Goal: Check status

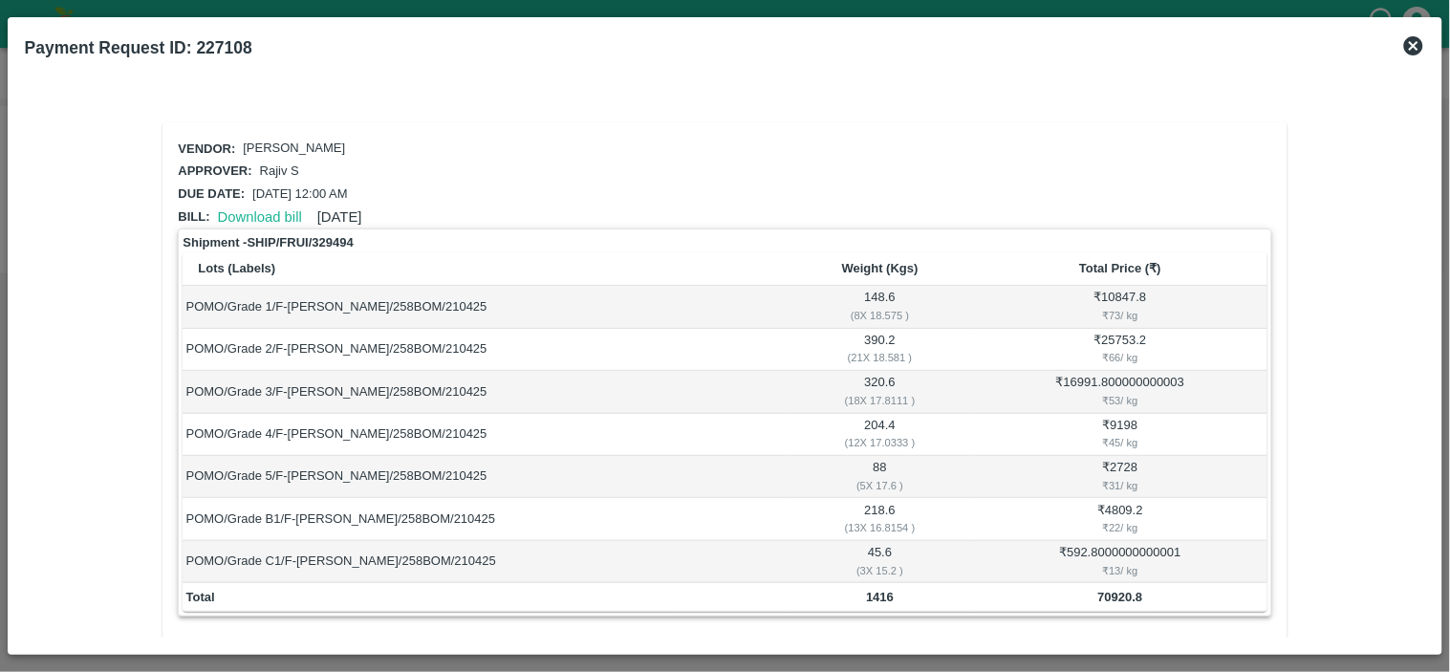
click at [1416, 49] on icon at bounding box center [1414, 45] width 19 height 19
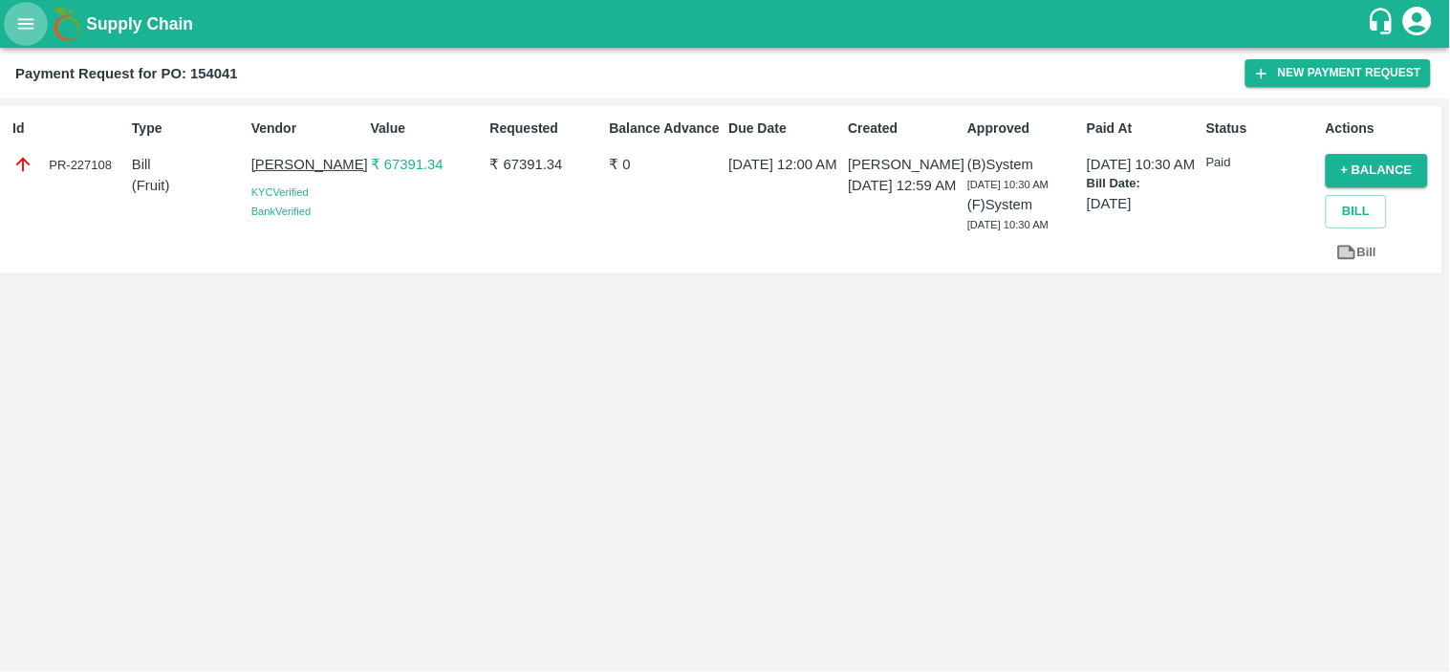
click at [25, 35] on button "open drawer" at bounding box center [26, 24] width 44 height 44
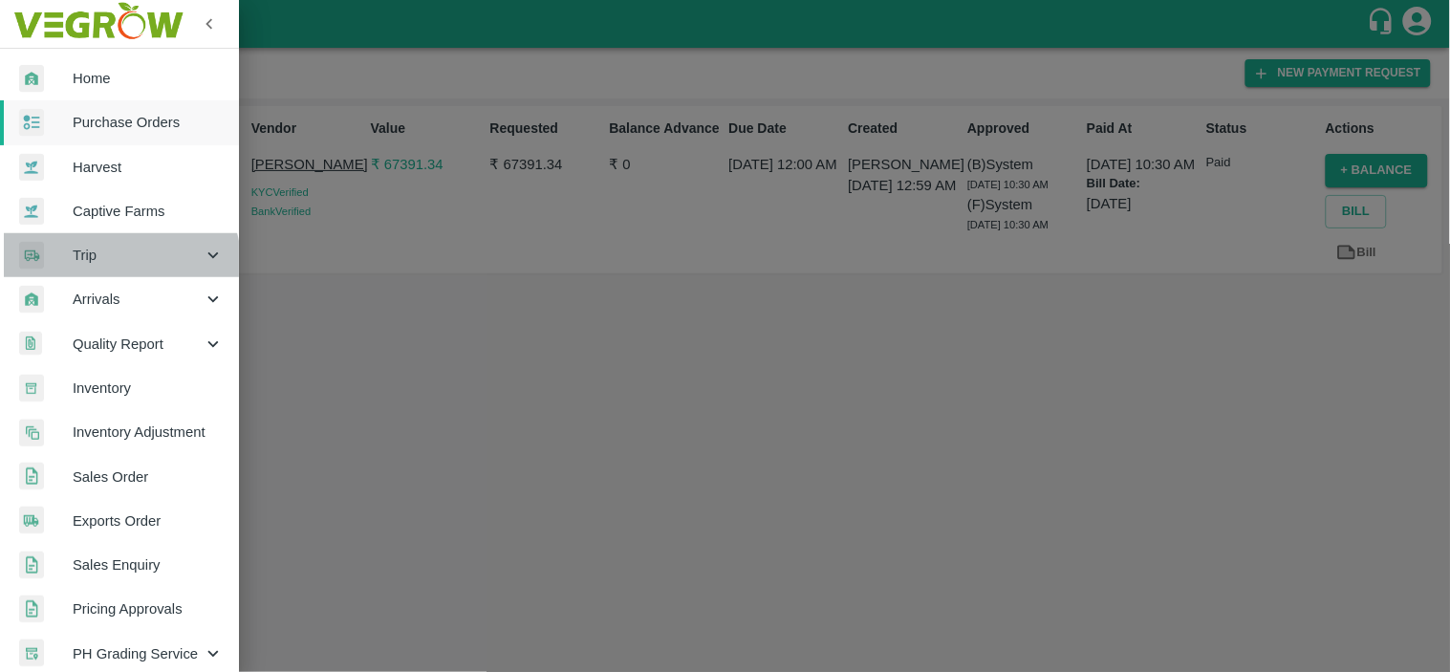
click at [101, 269] on div "Trip" at bounding box center [119, 255] width 239 height 44
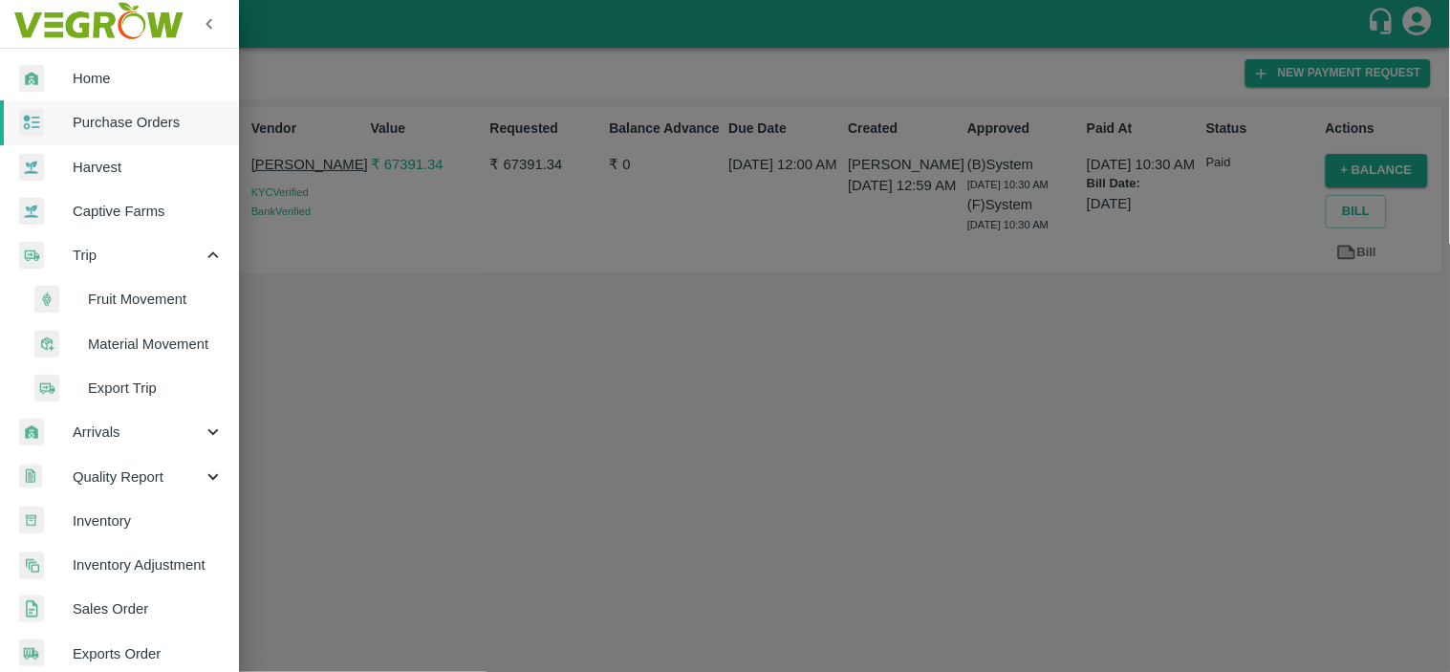
click at [135, 302] on span "Fruit Movement" at bounding box center [156, 299] width 136 height 21
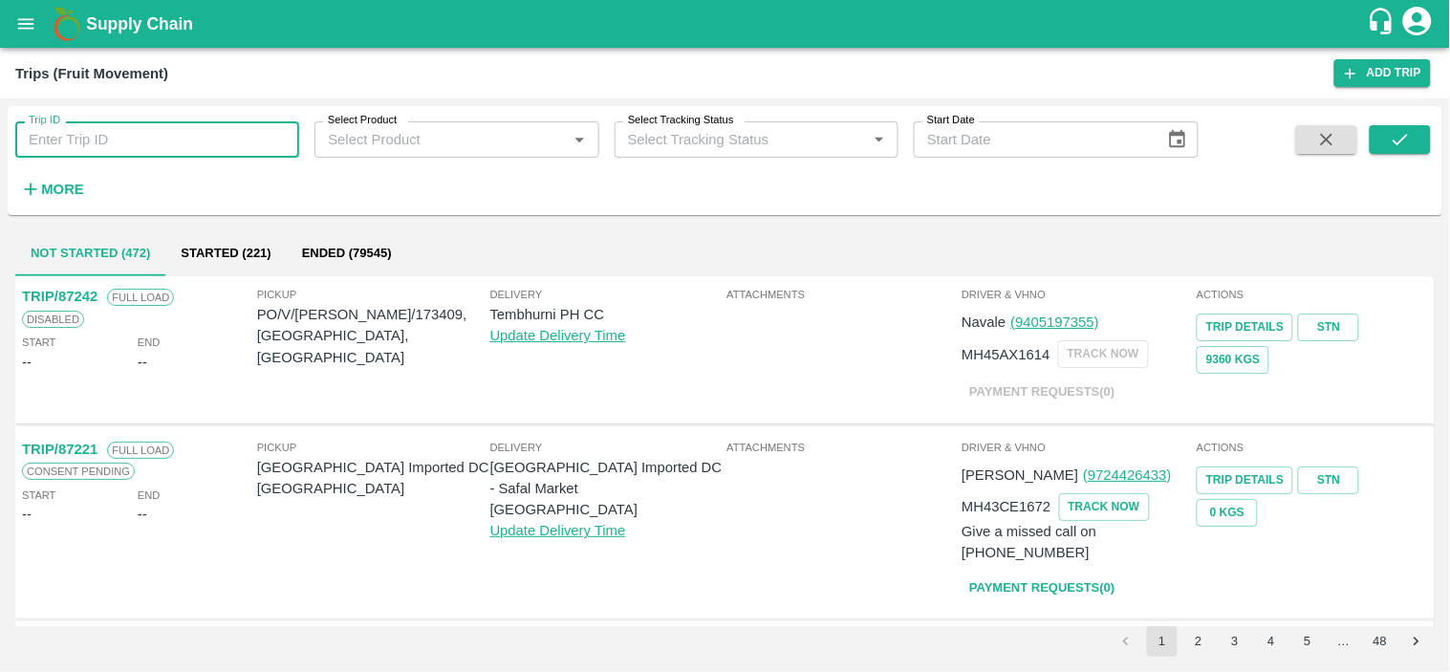
click at [161, 146] on input "Trip ID" at bounding box center [157, 139] width 284 height 36
paste input "86494"
type input "86494"
click at [1422, 137] on button "submit" at bounding box center [1400, 139] width 61 height 29
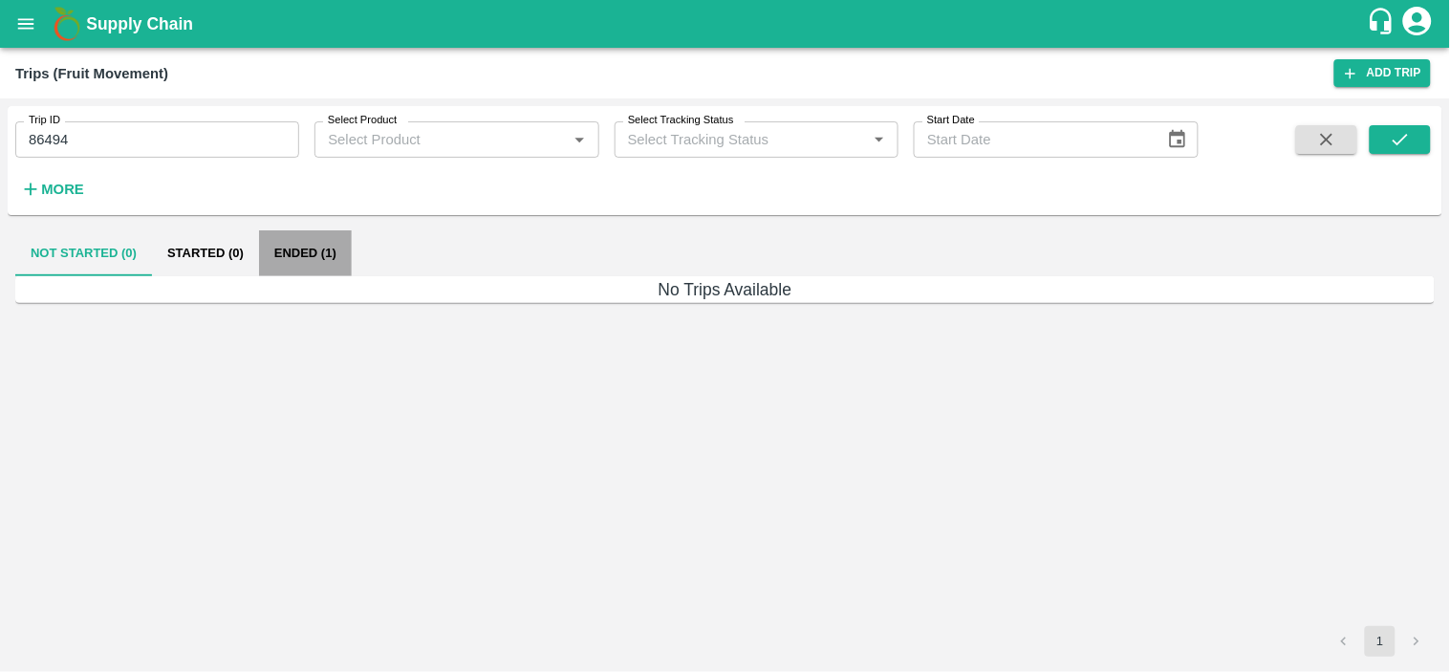
click at [304, 250] on button "Ended (1)" at bounding box center [305, 253] width 93 height 46
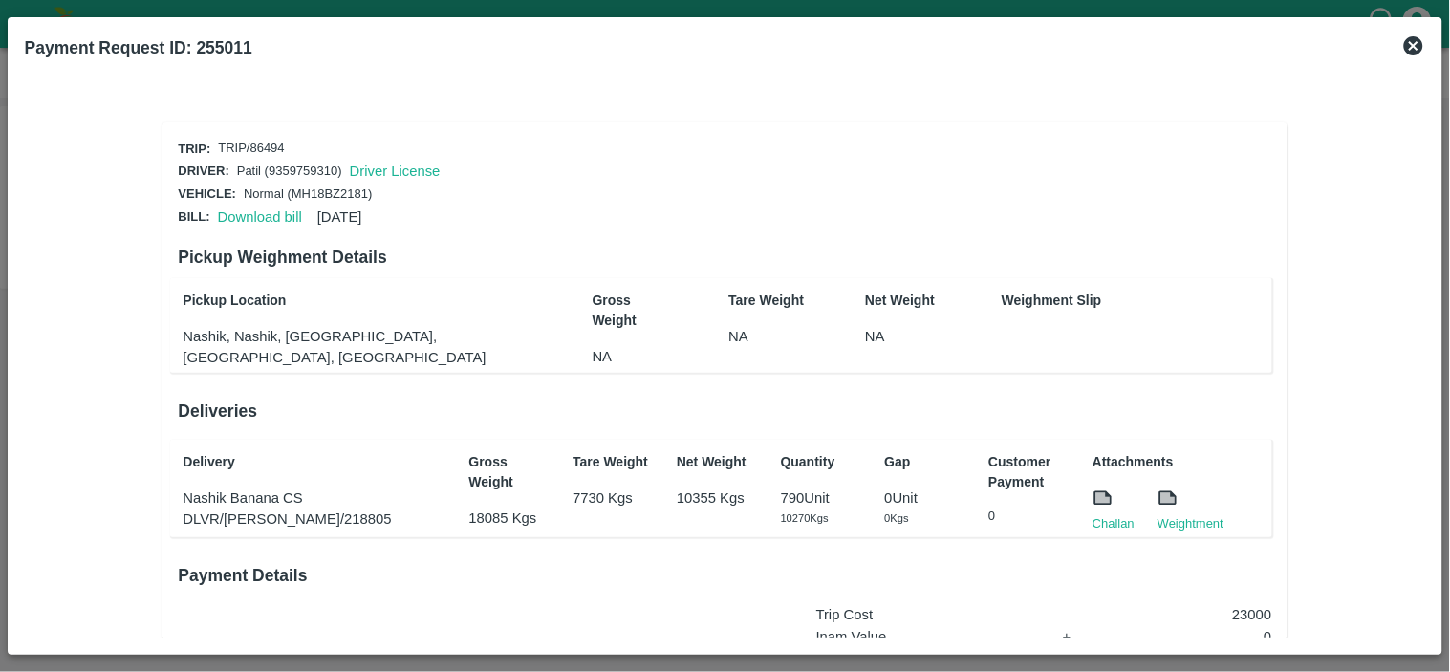
click at [562, 331] on div "Pickup Location Nashik, Nashik, Nashik, Maharashtra, India Gross Weight NA Tare…" at bounding box center [720, 326] width 1101 height 96
